Goal: Entertainment & Leisure: Consume media (video, audio)

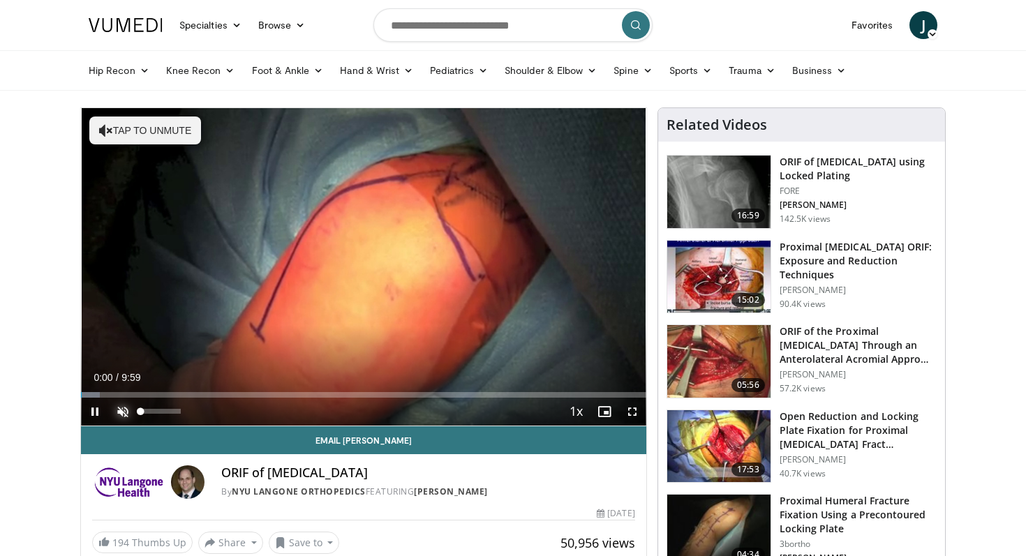
click at [120, 411] on span "Video Player" at bounding box center [123, 412] width 28 height 28
click at [633, 407] on span "Video Player" at bounding box center [633, 412] width 28 height 28
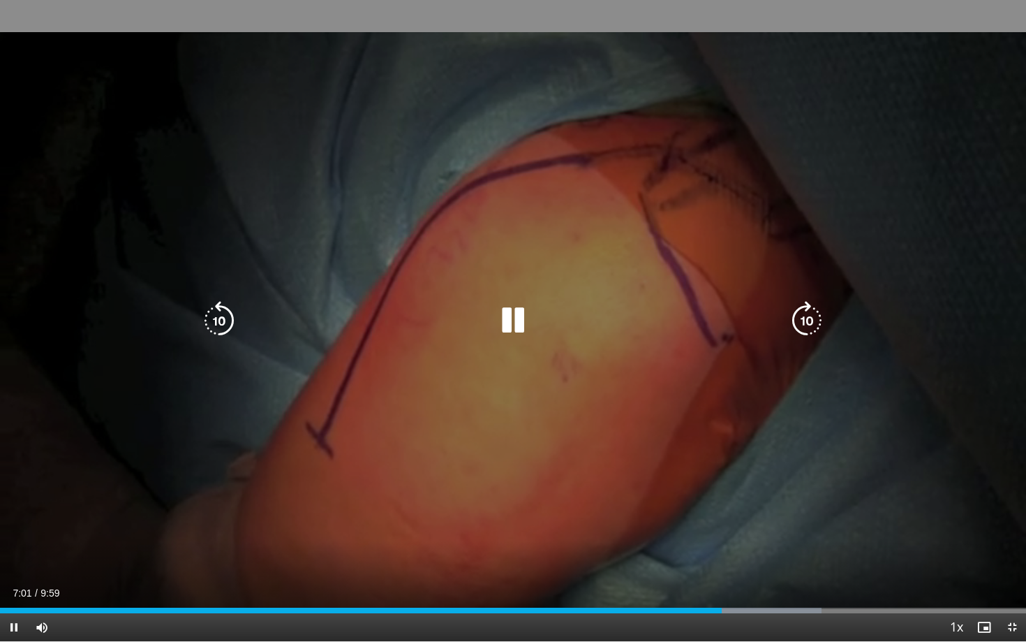
click at [806, 330] on icon "Video Player" at bounding box center [807, 320] width 39 height 39
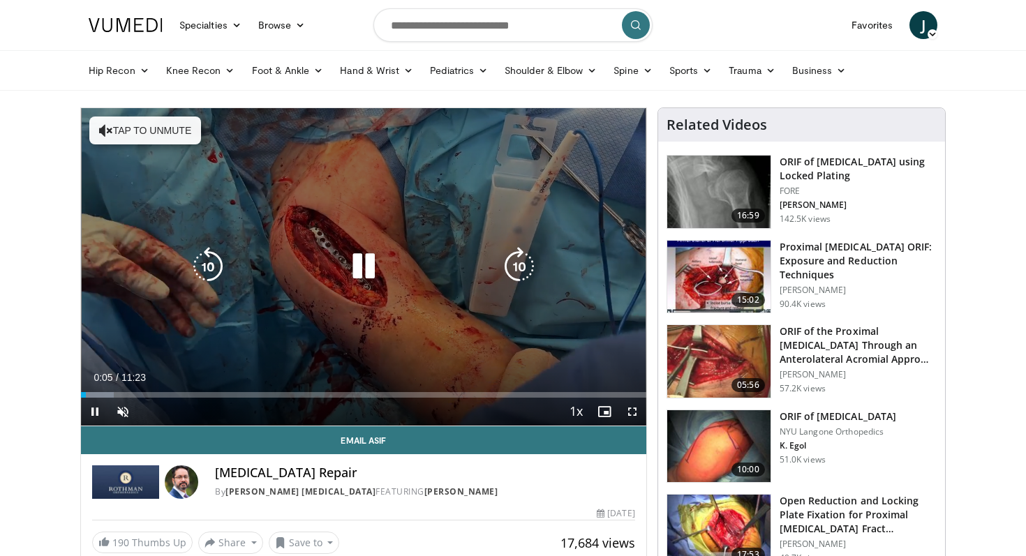
click at [152, 124] on button "Tap to unmute" at bounding box center [145, 131] width 112 height 28
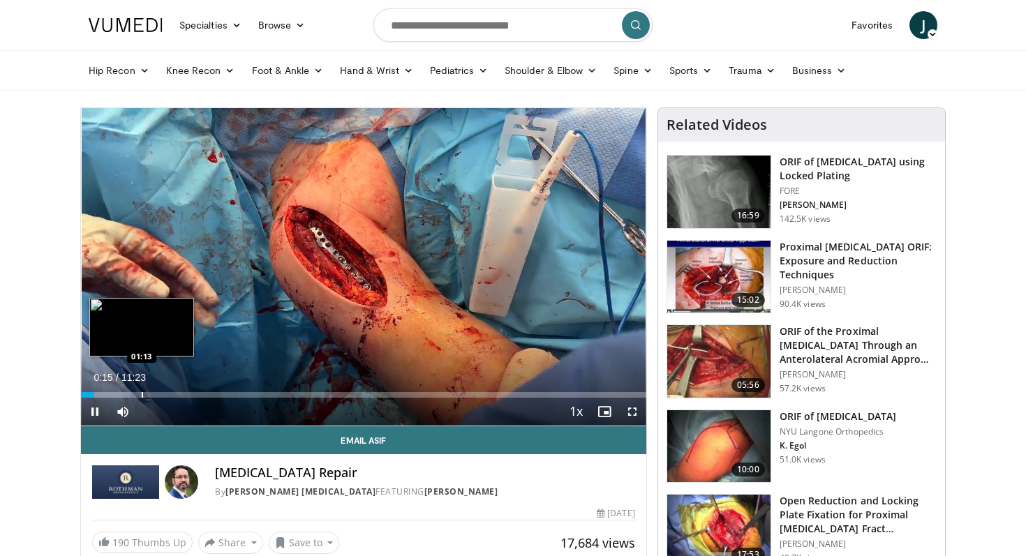
click at [141, 385] on div "Loaded : 8.78% 00:16 01:13" at bounding box center [364, 391] width 566 height 13
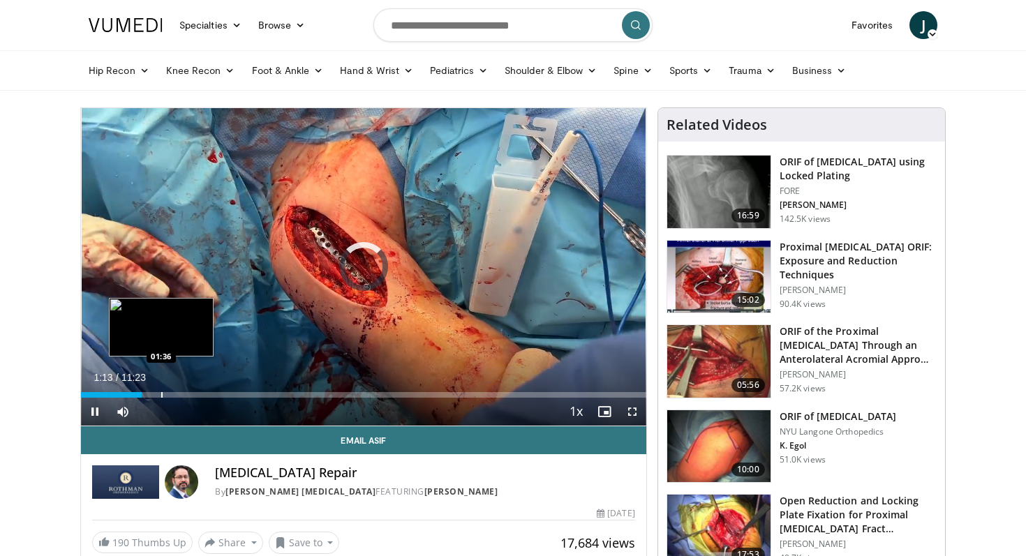
click at [161, 389] on div "Loaded : 0.00% 01:13 01:36" at bounding box center [364, 391] width 566 height 13
click at [146, 391] on div "Loaded : 11.71% 01:18 01:18" at bounding box center [364, 391] width 566 height 13
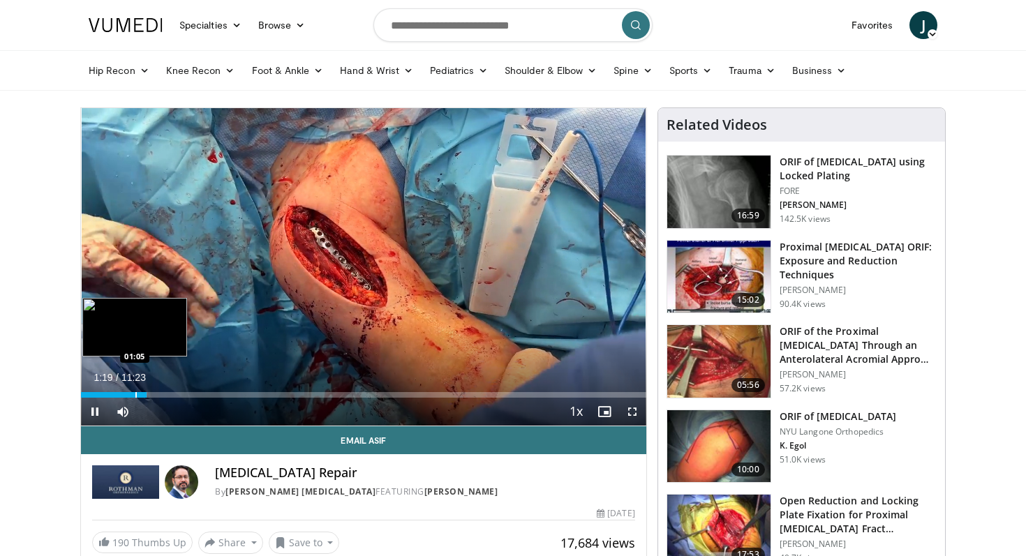
click at [135, 392] on div "Loaded : 11.71% 01:19 01:05" at bounding box center [364, 391] width 566 height 13
click at [113, 391] on div "Loaded : 10.25% 01:05 00:38" at bounding box center [364, 391] width 566 height 13
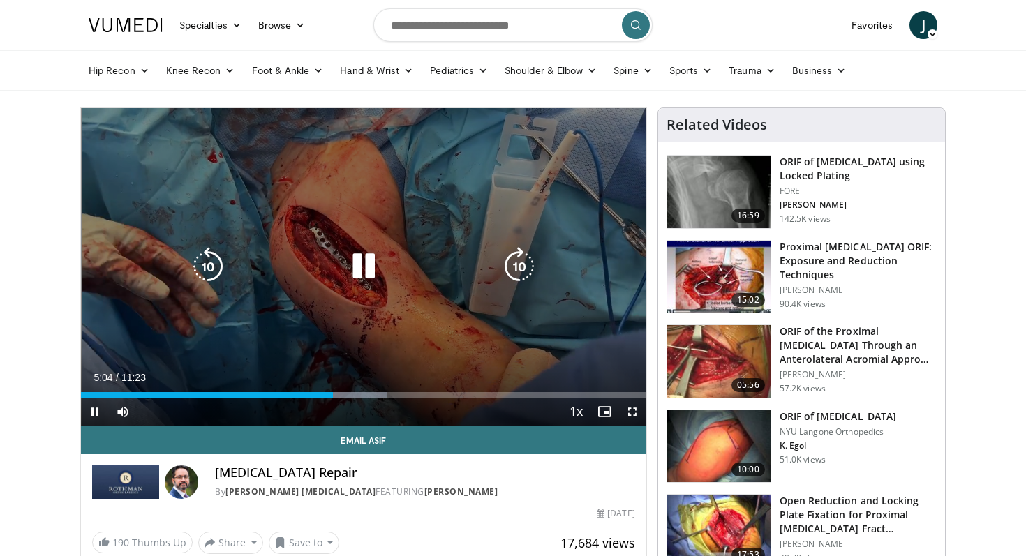
click at [210, 263] on icon "Video Player" at bounding box center [208, 266] width 39 height 39
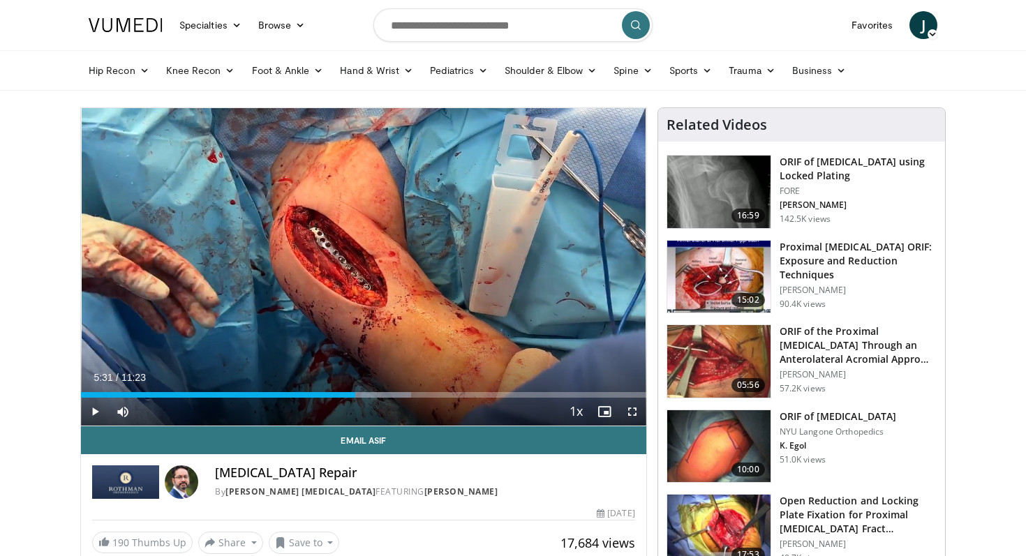
click at [211, 262] on icon "Video Player" at bounding box center [208, 266] width 39 height 39
